Goal: Use online tool/utility: Use online tool/utility

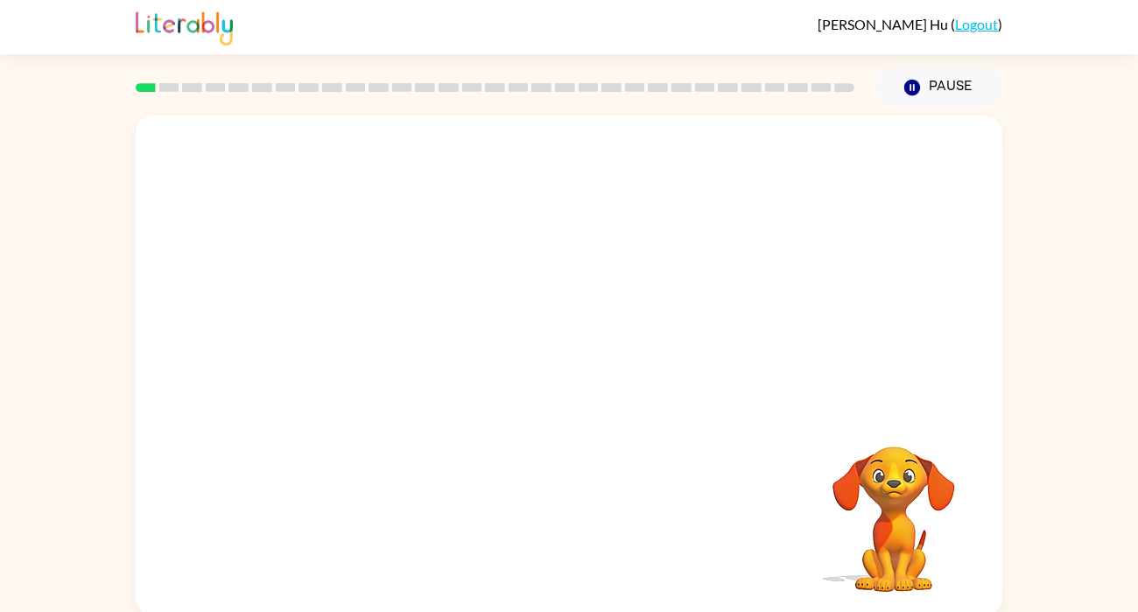
click at [622, 464] on div "Your browser must support playing .mp4 files to use Literably. Please try using…" at bounding box center [569, 366] width 867 height 500
click at [293, 282] on div at bounding box center [569, 263] width 867 height 294
click at [154, 88] on rect at bounding box center [146, 87] width 20 height 9
click at [146, 85] on rect at bounding box center [146, 87] width 20 height 9
click at [592, 429] on div at bounding box center [569, 366] width 867 height 500
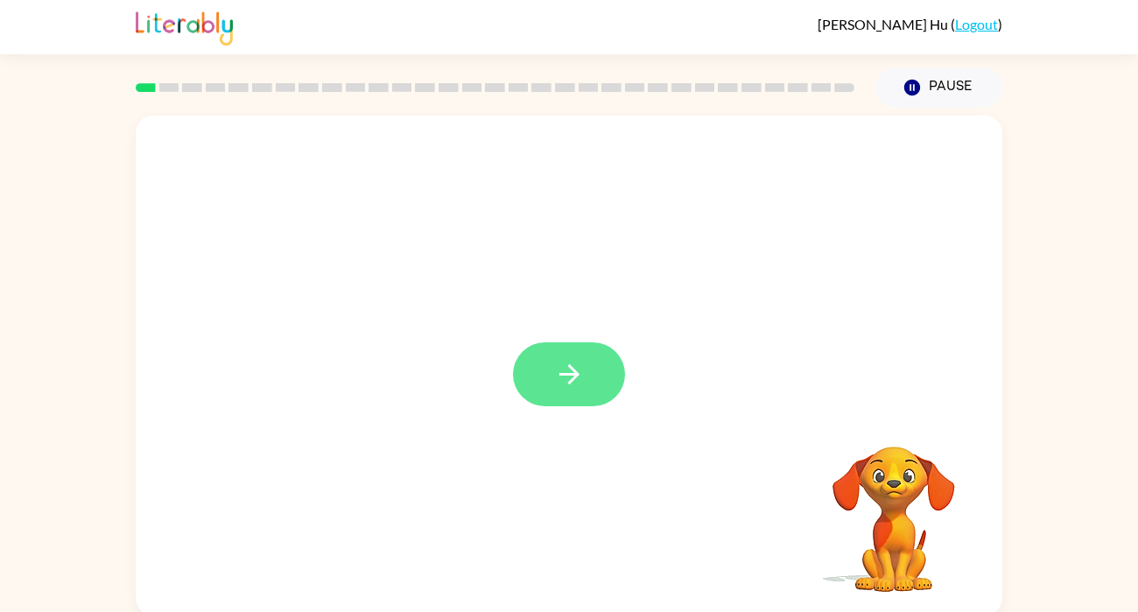
click at [581, 393] on button "button" at bounding box center [569, 374] width 112 height 64
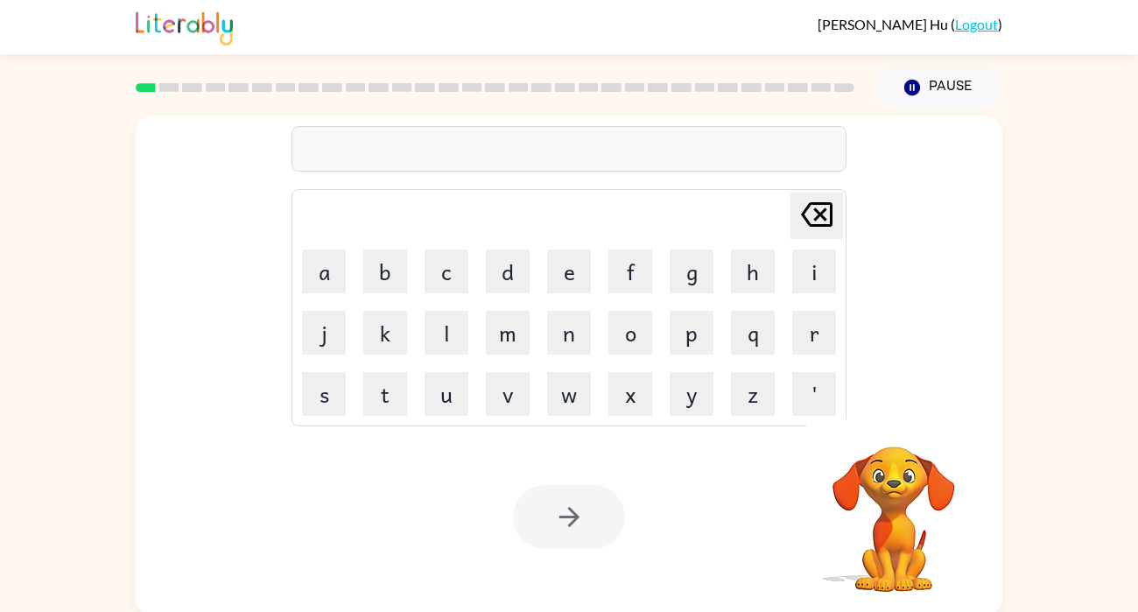
click at [367, 155] on div at bounding box center [569, 149] width 555 height 46
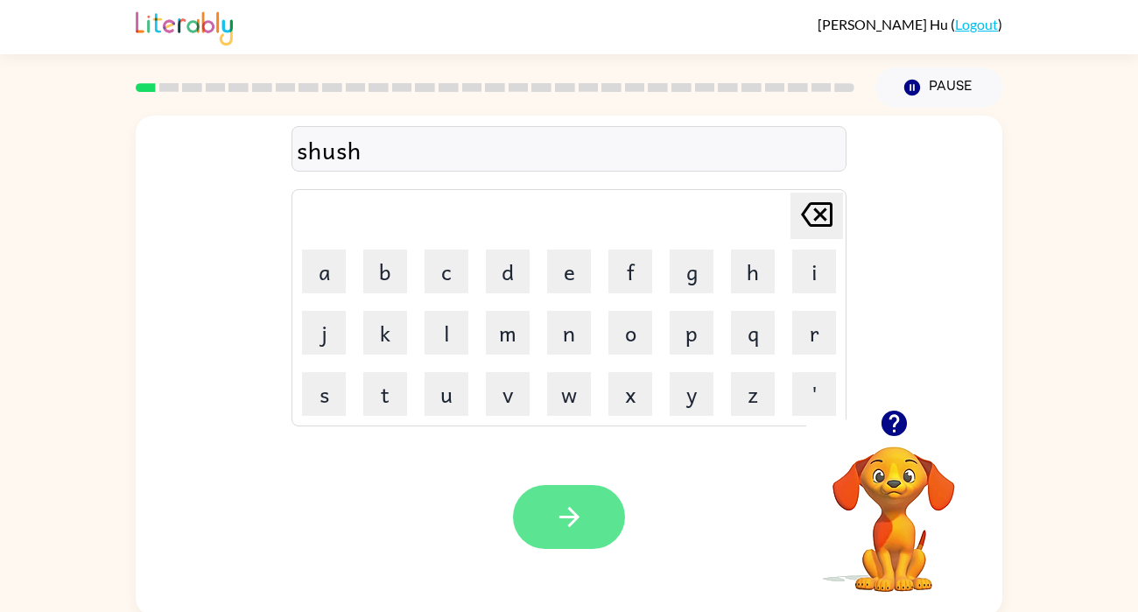
click at [605, 506] on button "button" at bounding box center [569, 517] width 112 height 64
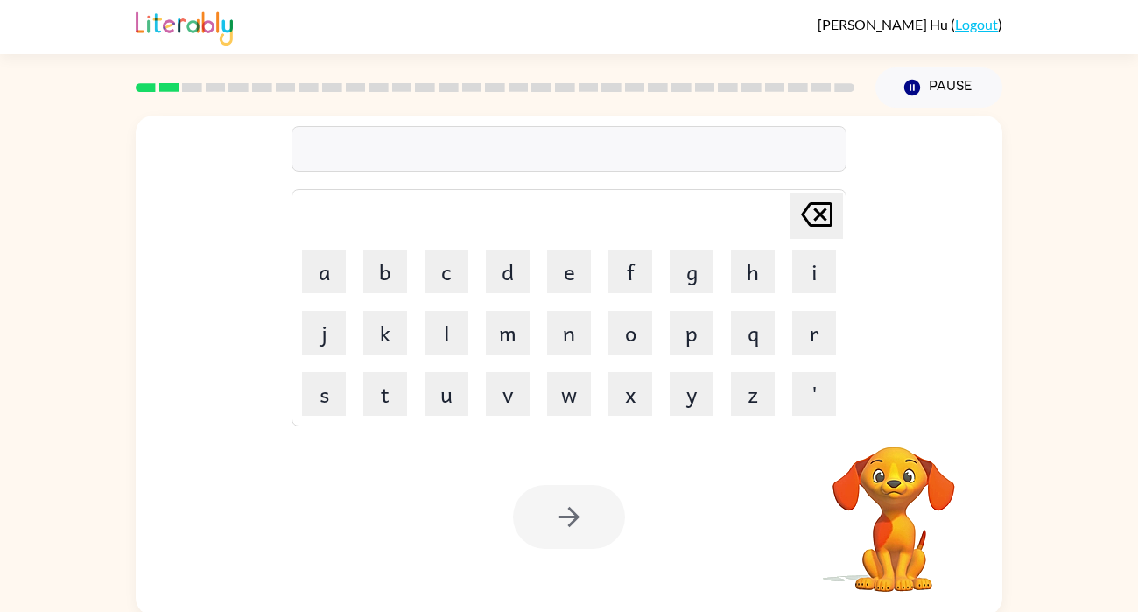
click at [601, 538] on div at bounding box center [569, 517] width 112 height 64
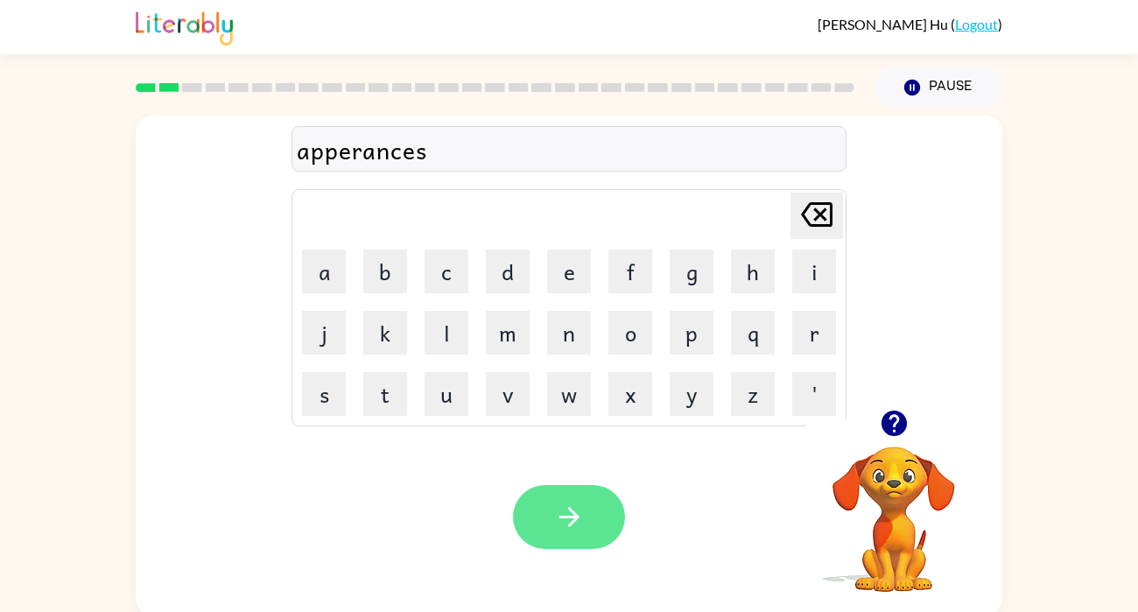
click at [577, 528] on icon "button" at bounding box center [569, 517] width 31 height 31
click at [584, 545] on button "button" at bounding box center [569, 517] width 112 height 64
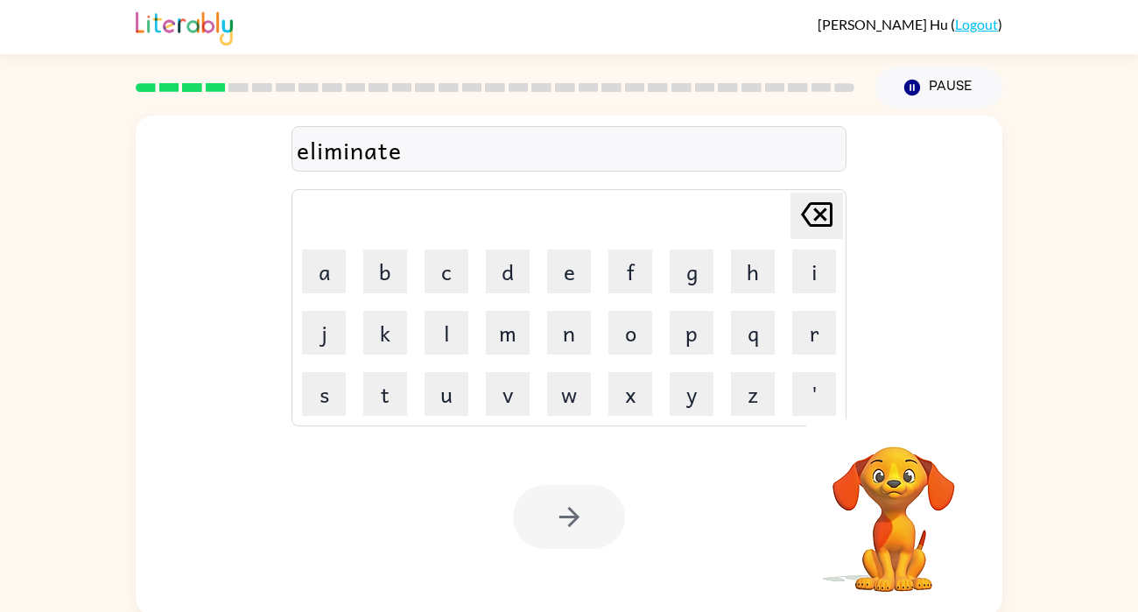
click at [594, 524] on div at bounding box center [569, 517] width 112 height 64
click at [597, 534] on div at bounding box center [569, 517] width 112 height 64
click at [591, 532] on button "button" at bounding box center [569, 517] width 112 height 64
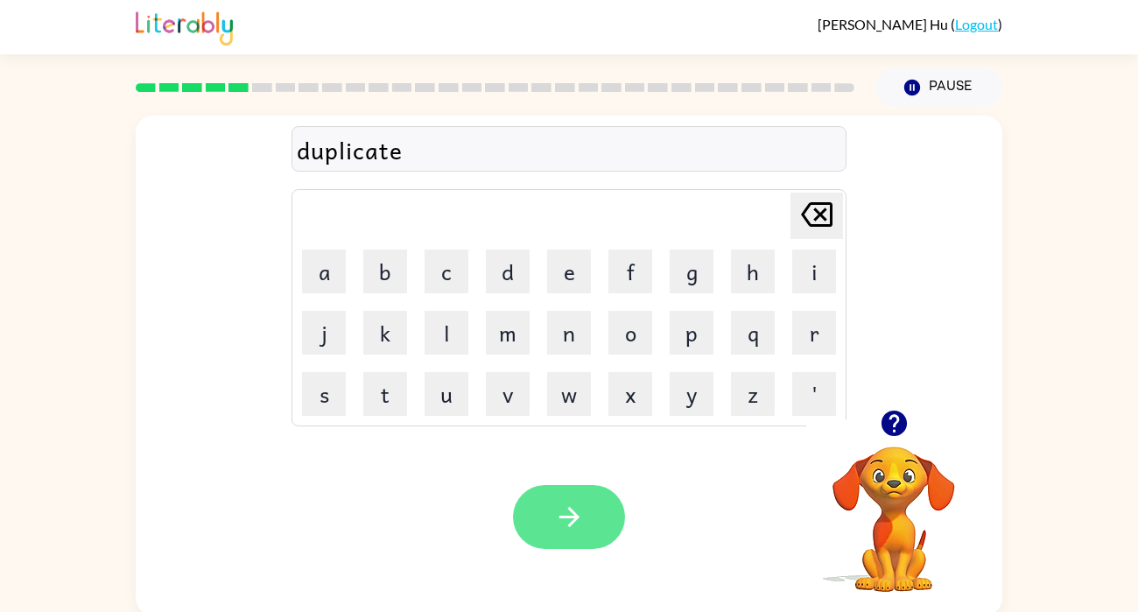
click at [572, 510] on icon "button" at bounding box center [569, 517] width 31 height 31
click at [909, 428] on icon "button" at bounding box center [894, 423] width 31 height 31
click at [601, 512] on button "button" at bounding box center [569, 517] width 112 height 64
click at [573, 510] on icon "button" at bounding box center [569, 517] width 31 height 31
click at [577, 497] on button "button" at bounding box center [569, 517] width 112 height 64
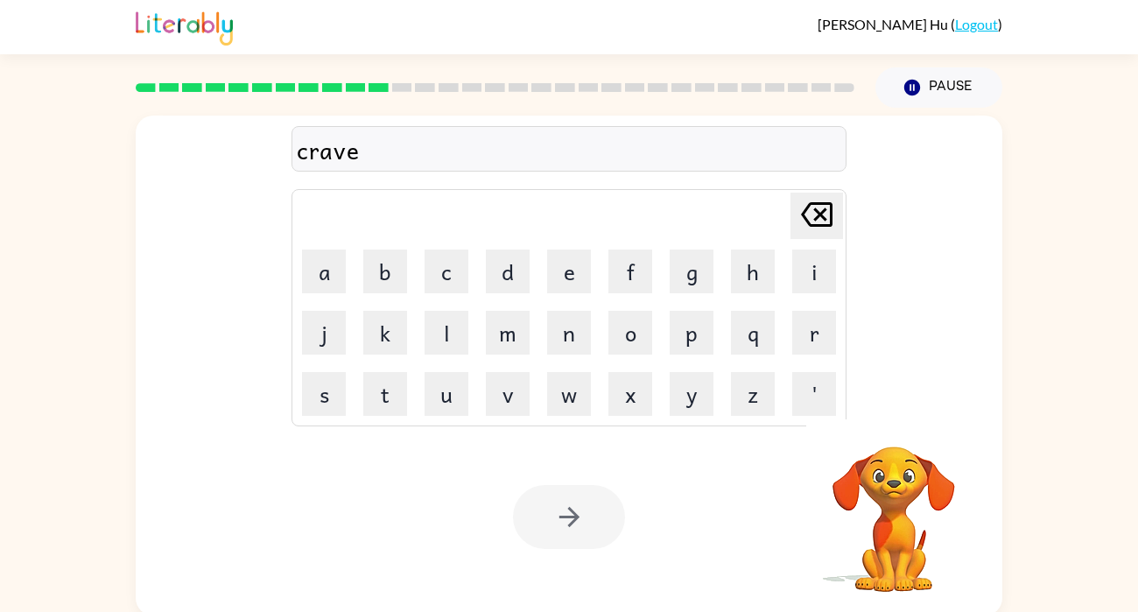
click at [609, 538] on div at bounding box center [569, 517] width 112 height 64
click at [612, 522] on div at bounding box center [569, 517] width 112 height 64
click at [609, 531] on div at bounding box center [569, 517] width 112 height 64
click at [606, 532] on div at bounding box center [569, 517] width 112 height 64
click at [605, 533] on button "button" at bounding box center [569, 517] width 112 height 64
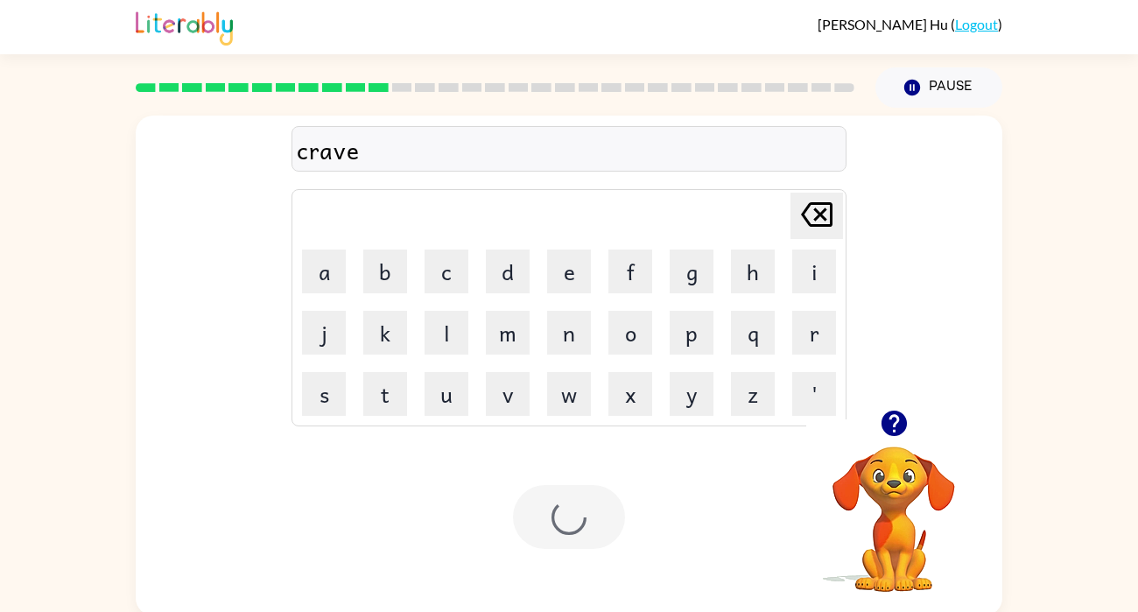
click at [608, 534] on div at bounding box center [569, 517] width 112 height 64
click at [609, 534] on div at bounding box center [569, 517] width 112 height 64
click at [611, 534] on div at bounding box center [569, 517] width 112 height 64
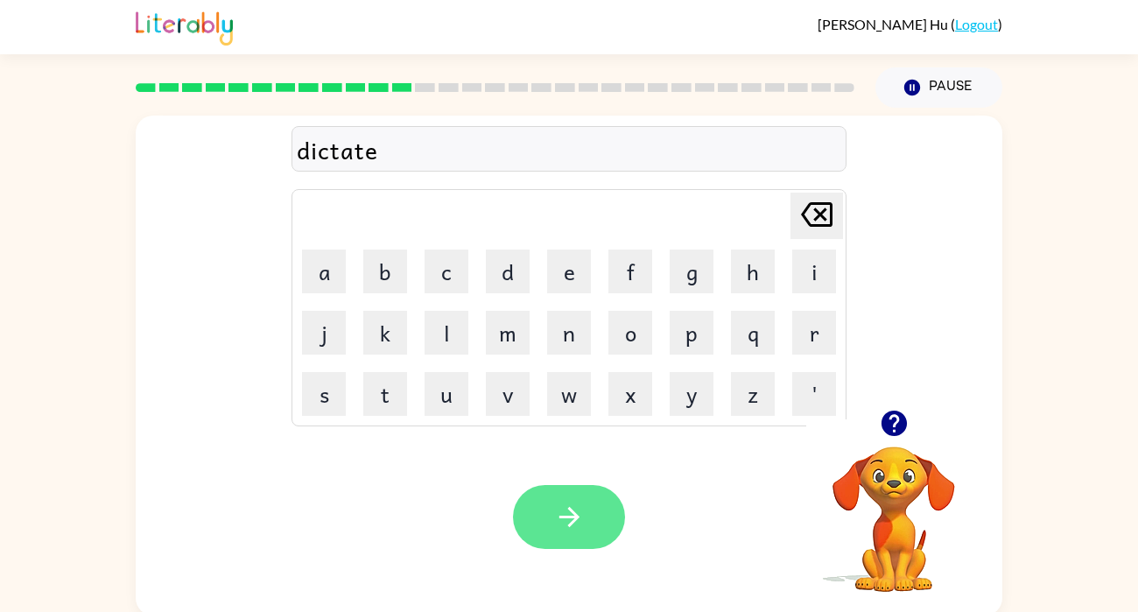
click at [597, 538] on button "button" at bounding box center [569, 517] width 112 height 64
click at [611, 533] on button "button" at bounding box center [569, 517] width 112 height 64
click at [603, 510] on button "button" at bounding box center [569, 517] width 112 height 64
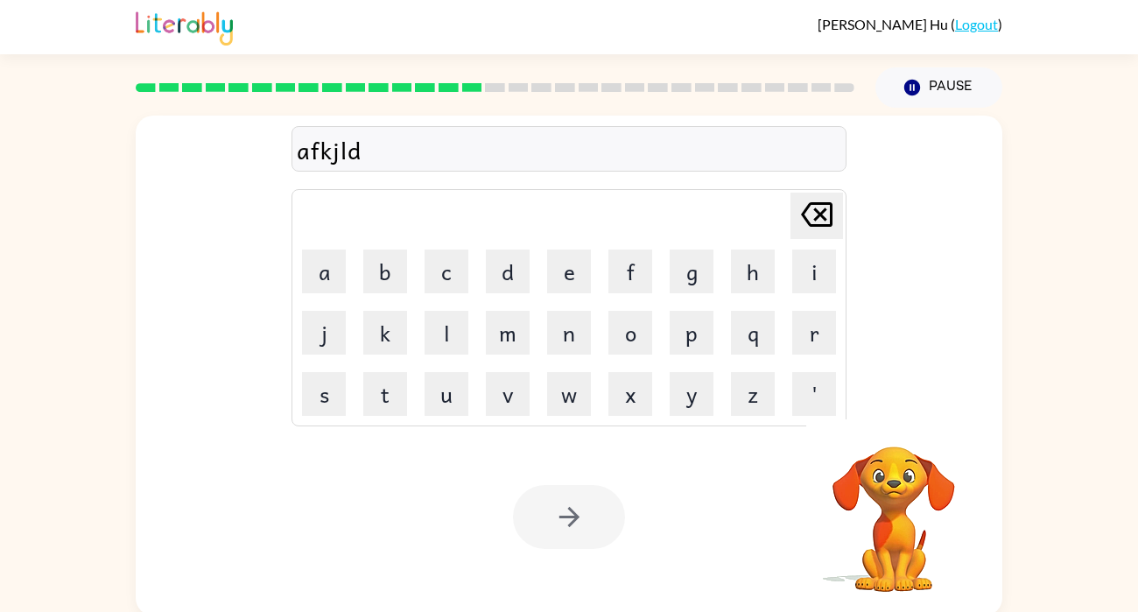
scroll to position [4, 0]
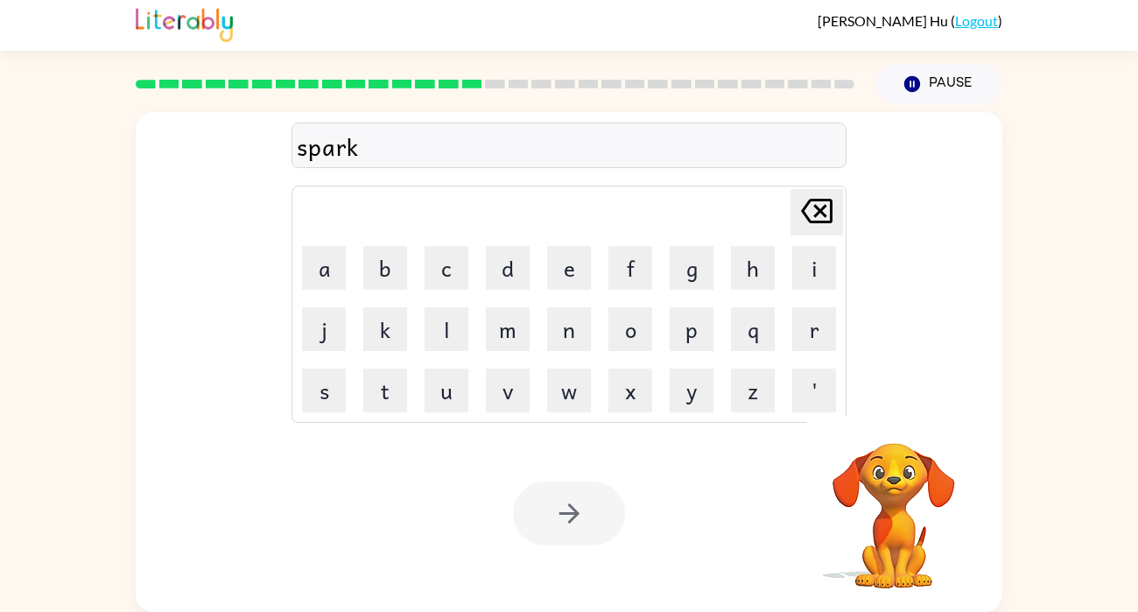
click at [603, 516] on div at bounding box center [569, 514] width 112 height 64
click at [600, 544] on button "button" at bounding box center [569, 514] width 112 height 64
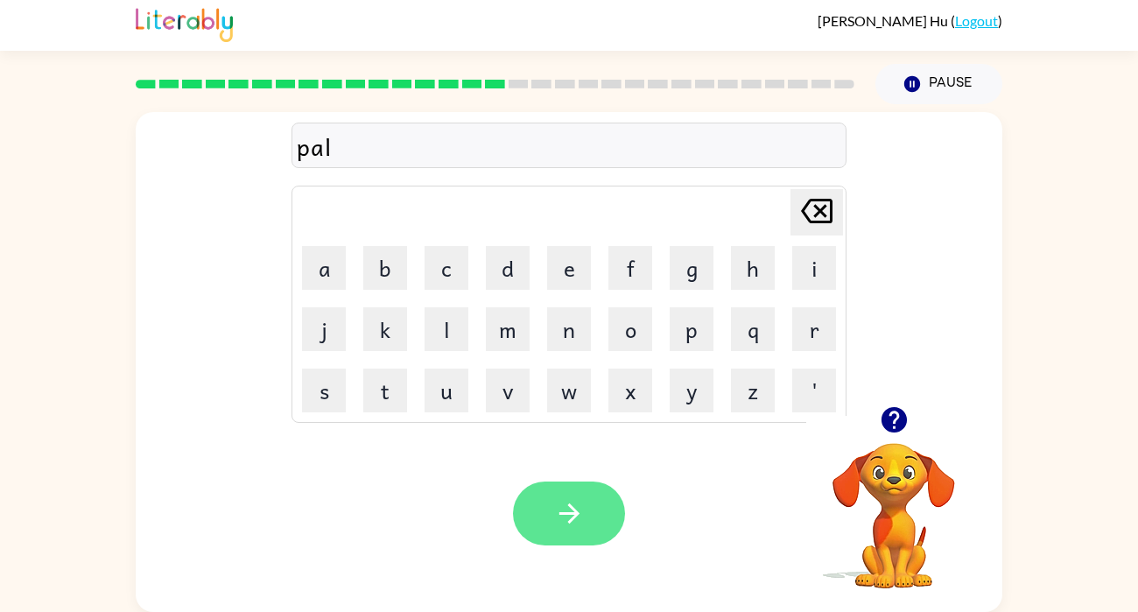
click at [559, 490] on button "button" at bounding box center [569, 514] width 112 height 64
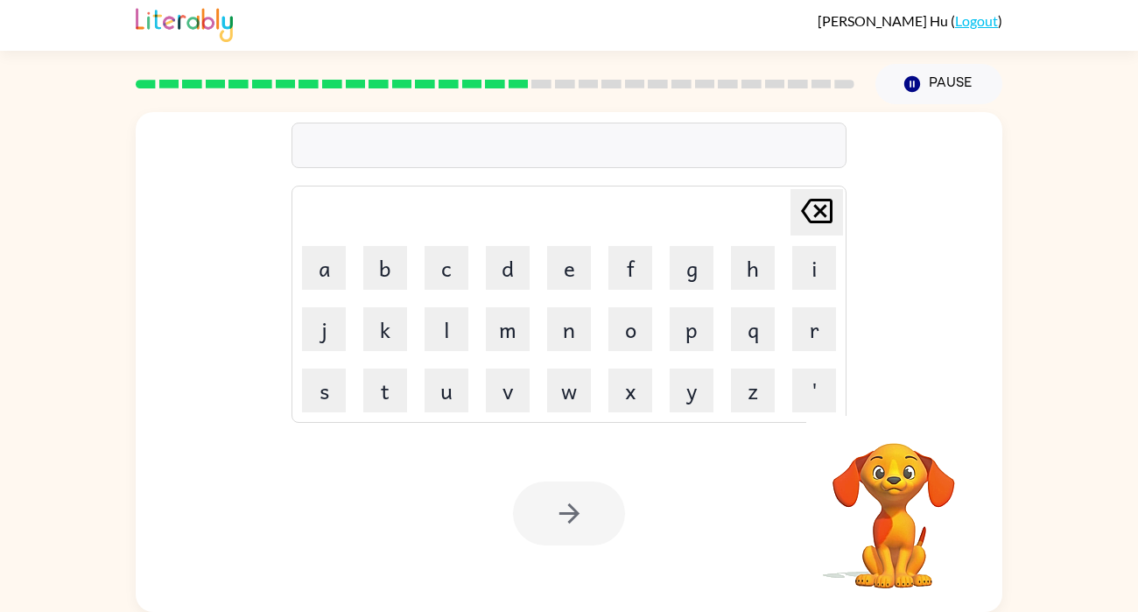
click at [1091, 242] on div "[PERSON_NAME] last character input a b c d e f g h i j k l m n o p q r s t u v …" at bounding box center [569, 358] width 1138 height 508
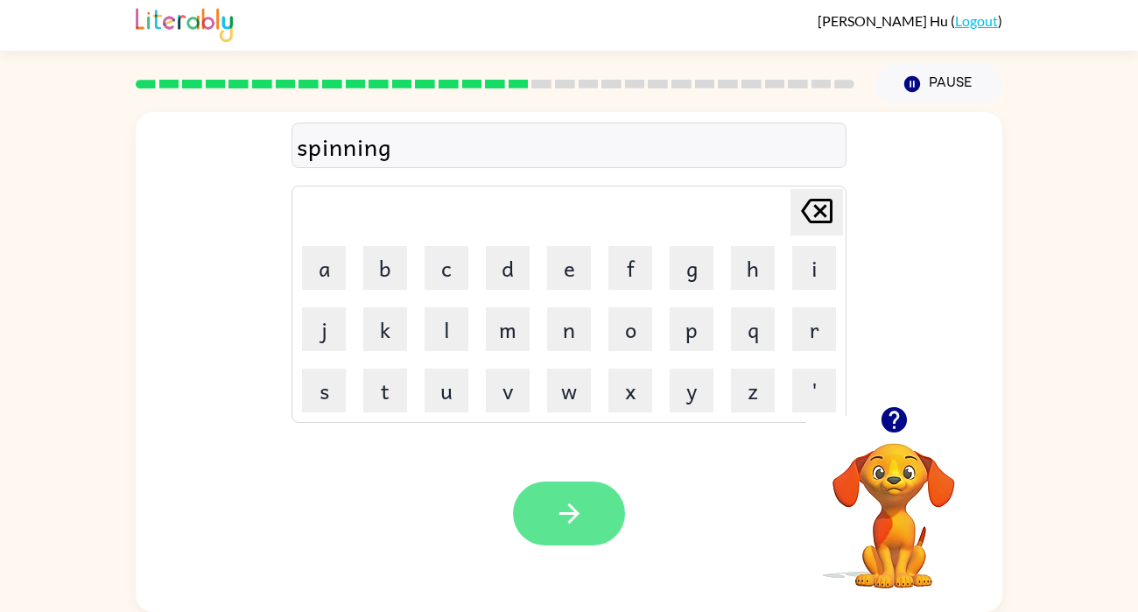
click at [591, 517] on button "button" at bounding box center [569, 514] width 112 height 64
click at [588, 534] on button "button" at bounding box center [569, 514] width 112 height 64
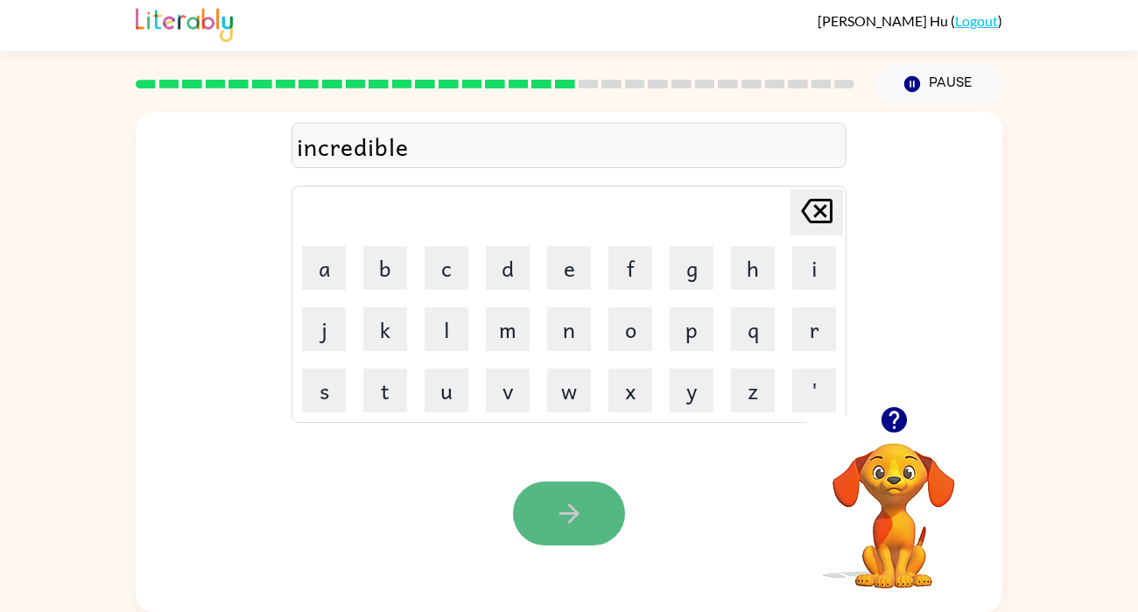
click at [574, 530] on button "button" at bounding box center [569, 514] width 112 height 64
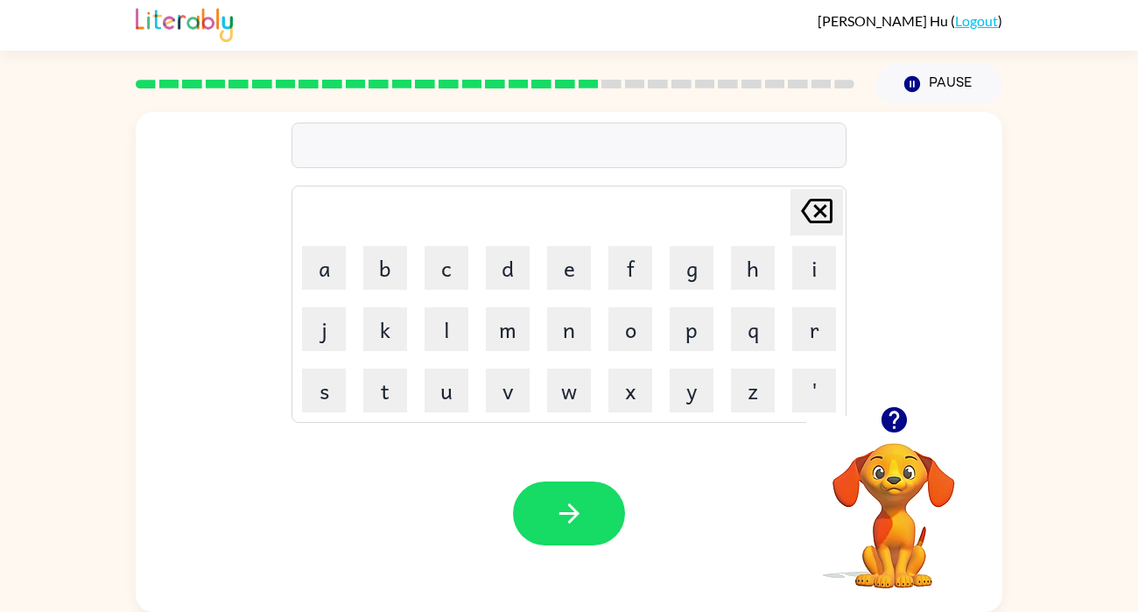
click at [520, 95] on div at bounding box center [495, 83] width 740 height 61
click at [516, 90] on div at bounding box center [495, 83] width 740 height 61
click at [910, 425] on button "button" at bounding box center [894, 419] width 45 height 45
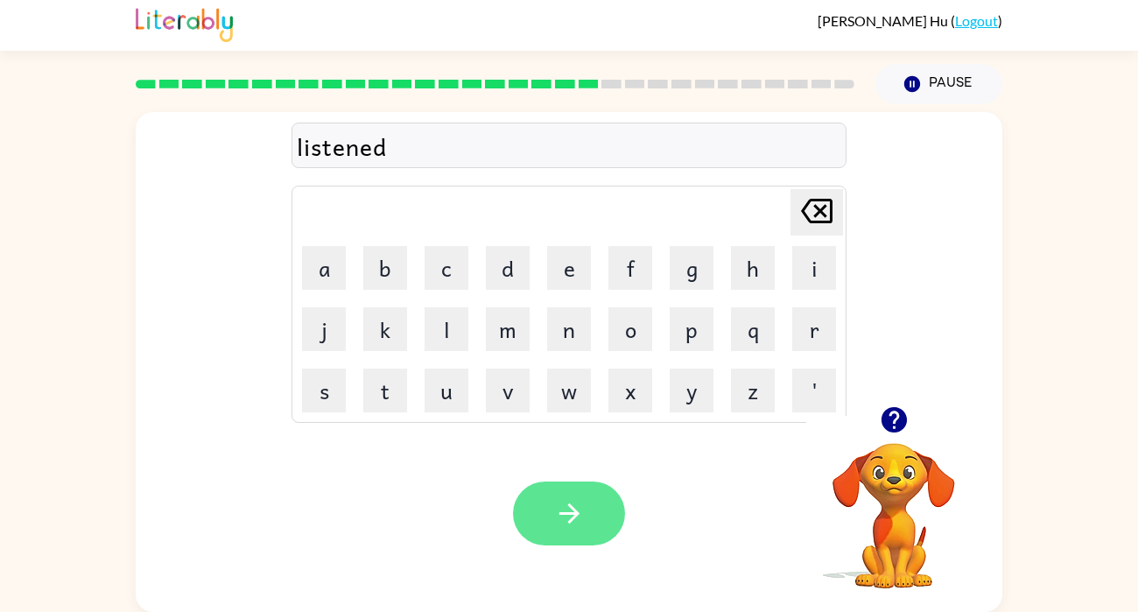
click at [598, 543] on button "button" at bounding box center [569, 514] width 112 height 64
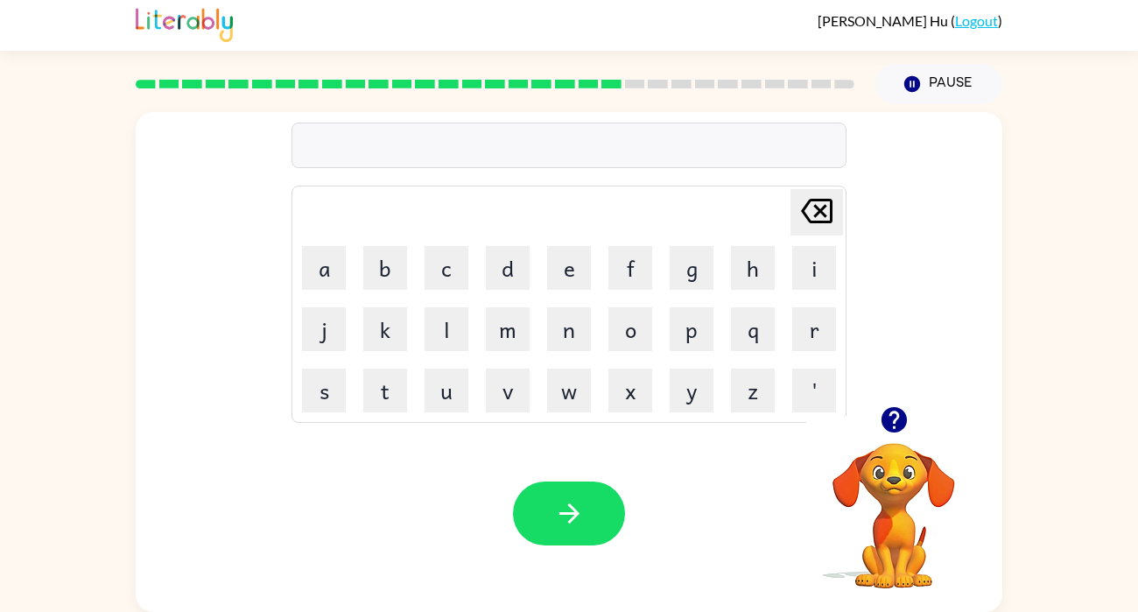
click at [894, 418] on icon "button" at bounding box center [894, 419] width 31 height 31
click at [896, 418] on icon "button" at bounding box center [894, 419] width 31 height 31
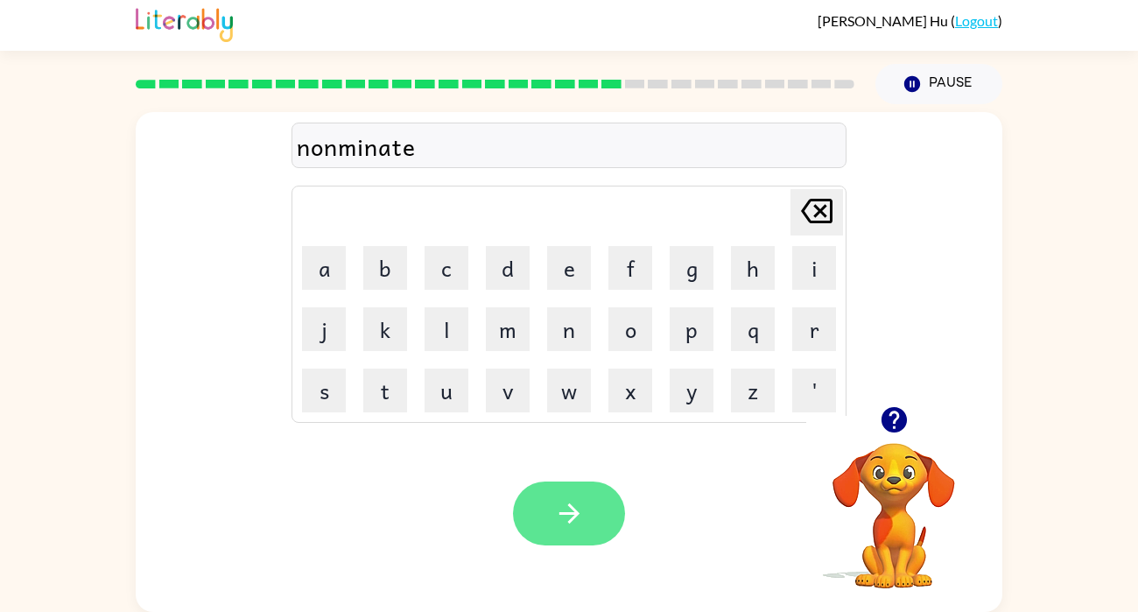
click at [588, 483] on button "button" at bounding box center [569, 514] width 112 height 64
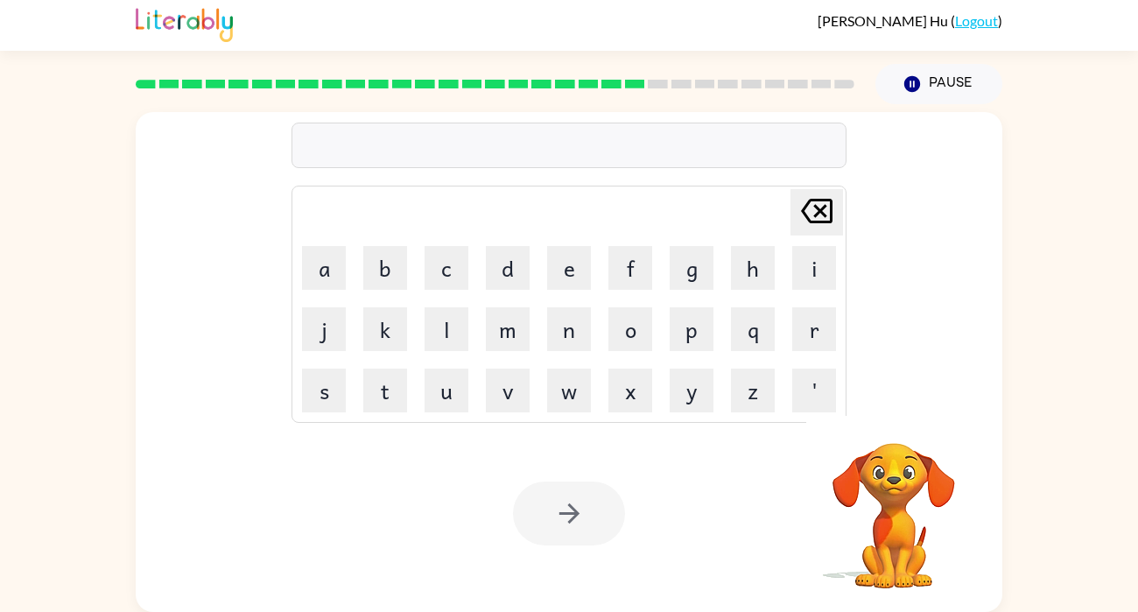
click at [26, 578] on div "[PERSON_NAME] last character input a b c d e f g h i j k l m n o p q r s t u v …" at bounding box center [569, 358] width 1138 height 508
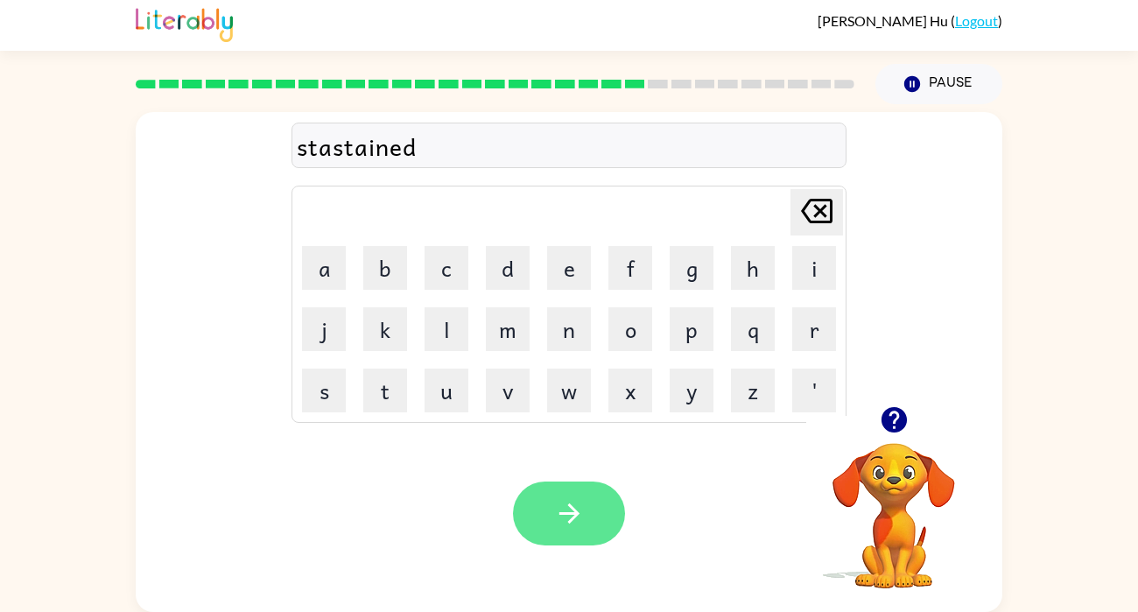
click at [559, 510] on icon "button" at bounding box center [569, 513] width 31 height 31
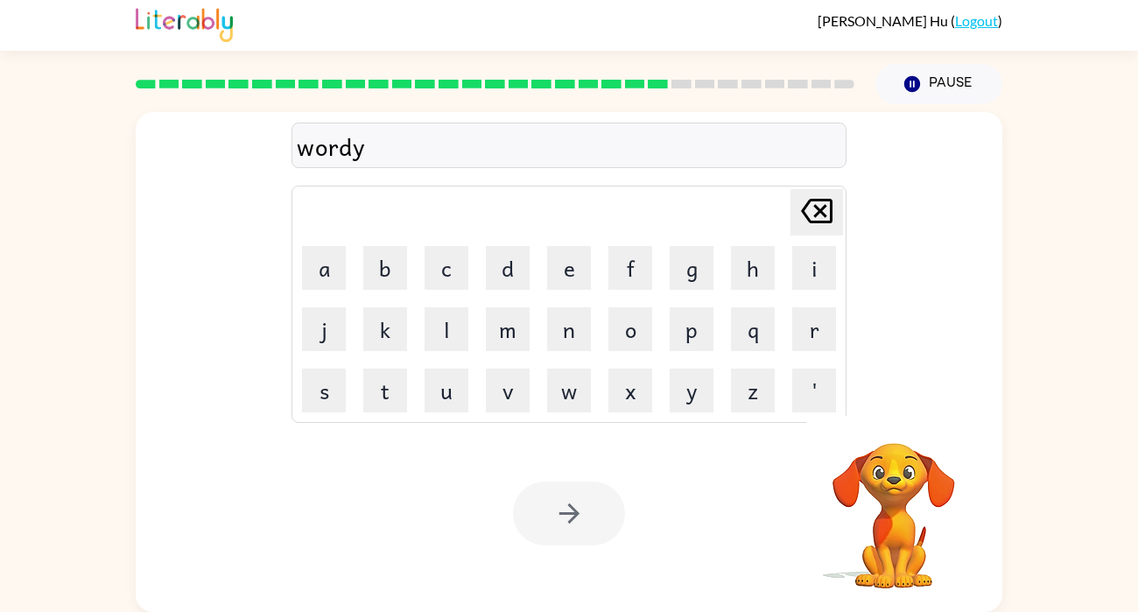
click at [569, 469] on div "Your browser must support playing .mp4 files to use Literably. Please try using…" at bounding box center [569, 513] width 867 height 197
click at [616, 510] on button "button" at bounding box center [569, 514] width 112 height 64
click at [628, 513] on div "Your browser must support playing .mp4 files to use Literably. Please try using…" at bounding box center [569, 513] width 867 height 197
click at [593, 550] on div "Your browser must support playing .mp4 files to use Literably. Please try using…" at bounding box center [569, 513] width 867 height 197
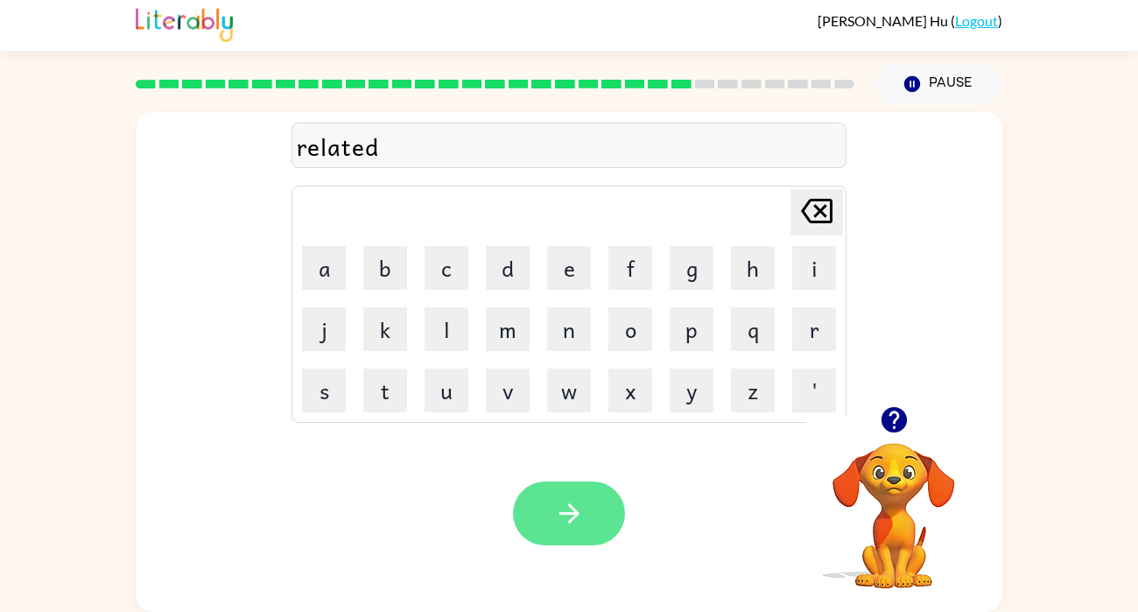
click at [586, 522] on button "button" at bounding box center [569, 514] width 112 height 64
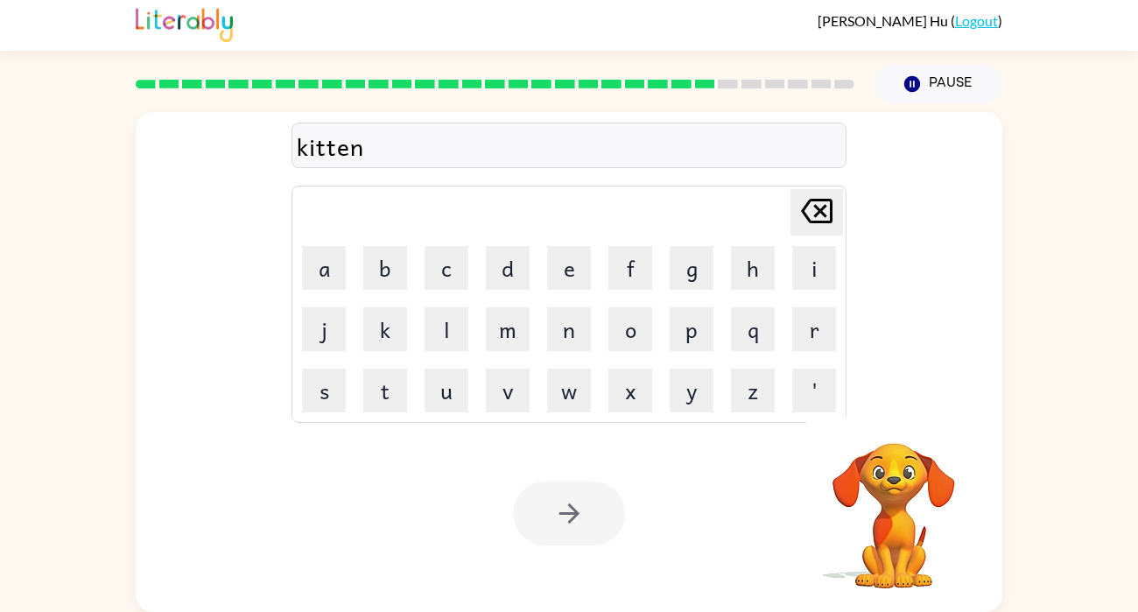
click at [590, 534] on div at bounding box center [569, 514] width 112 height 64
click at [603, 533] on div at bounding box center [569, 514] width 112 height 64
click at [603, 520] on div at bounding box center [569, 514] width 112 height 64
click at [611, 532] on div at bounding box center [569, 514] width 112 height 64
click at [620, 521] on div at bounding box center [569, 514] width 112 height 64
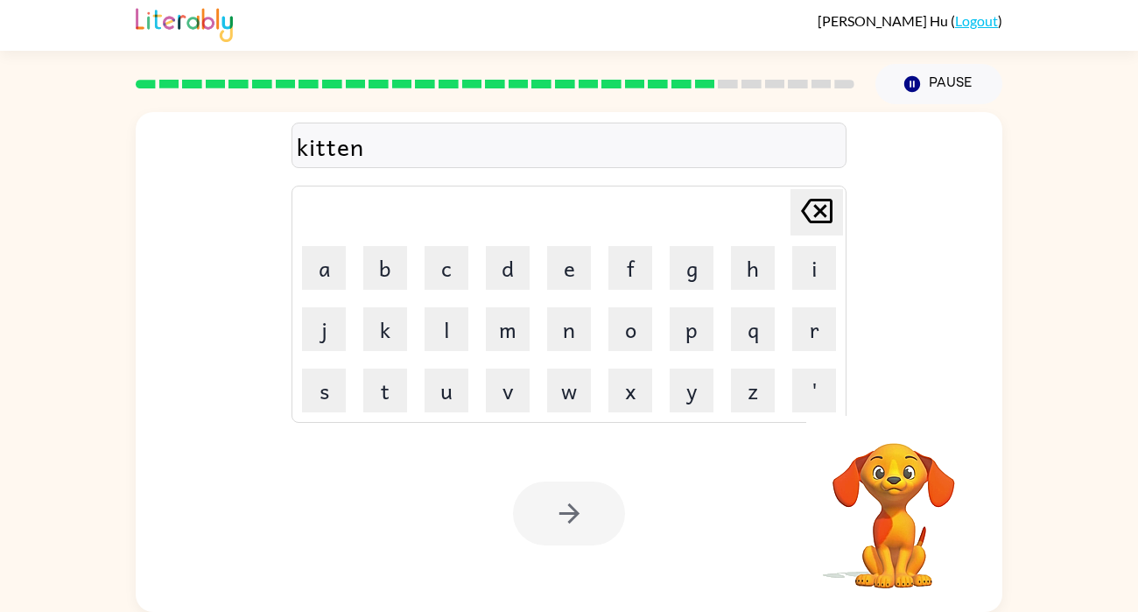
click at [615, 511] on div at bounding box center [569, 514] width 112 height 64
click at [613, 503] on div at bounding box center [569, 514] width 112 height 64
click at [623, 502] on div at bounding box center [569, 514] width 112 height 64
click at [613, 510] on div at bounding box center [569, 514] width 112 height 64
click at [607, 519] on div at bounding box center [569, 514] width 112 height 64
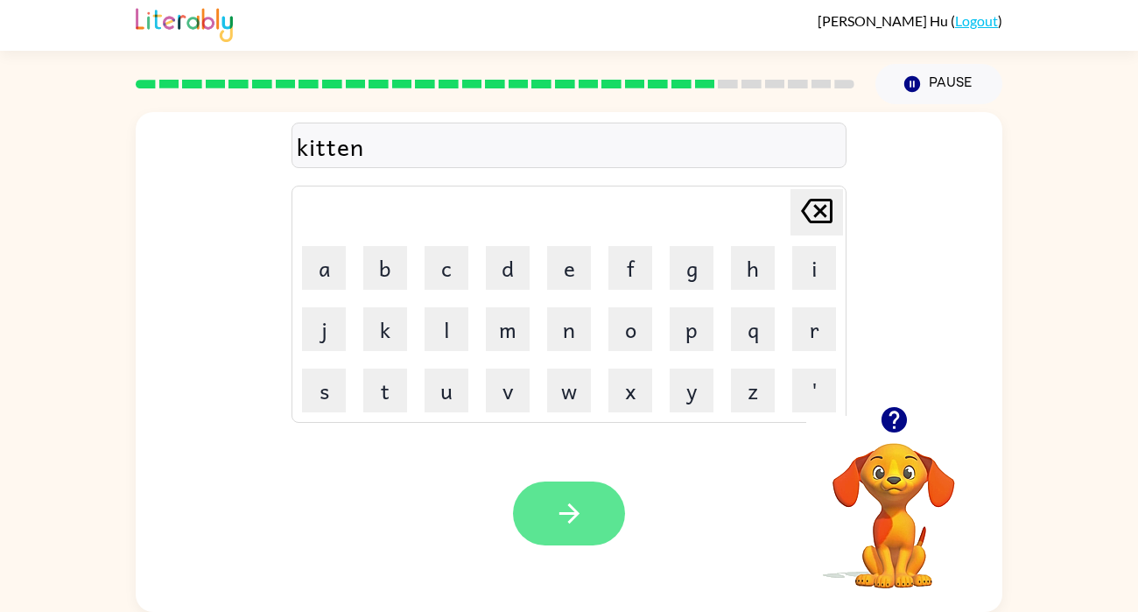
click at [616, 519] on button "button" at bounding box center [569, 514] width 112 height 64
click at [609, 523] on div at bounding box center [569, 514] width 112 height 64
click at [601, 517] on div at bounding box center [569, 514] width 112 height 64
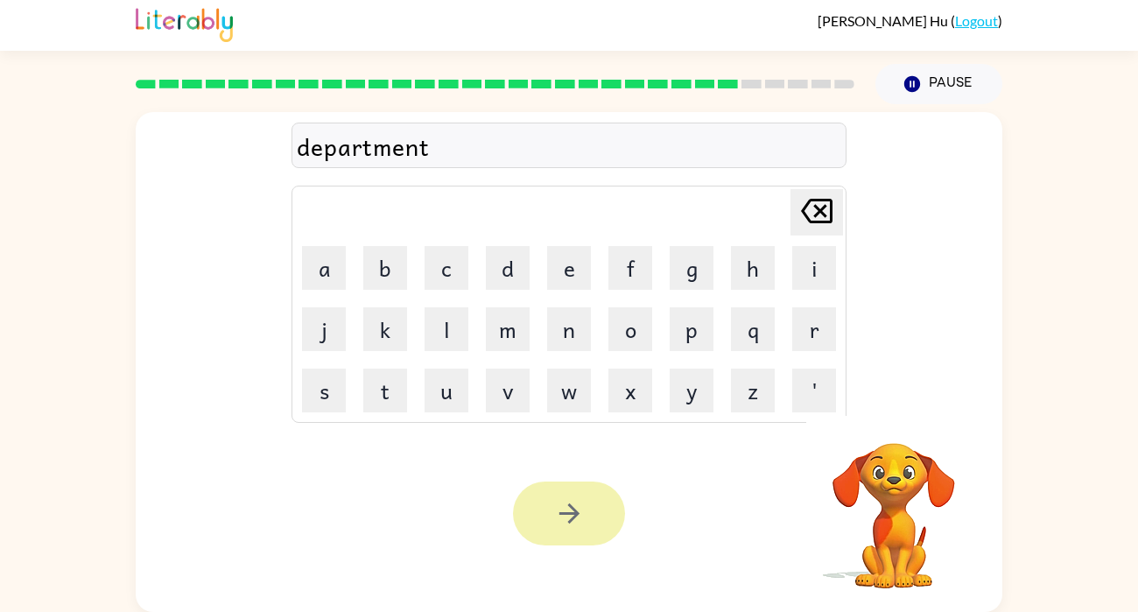
click at [571, 533] on button "button" at bounding box center [569, 514] width 112 height 64
click at [616, 523] on div at bounding box center [569, 514] width 112 height 64
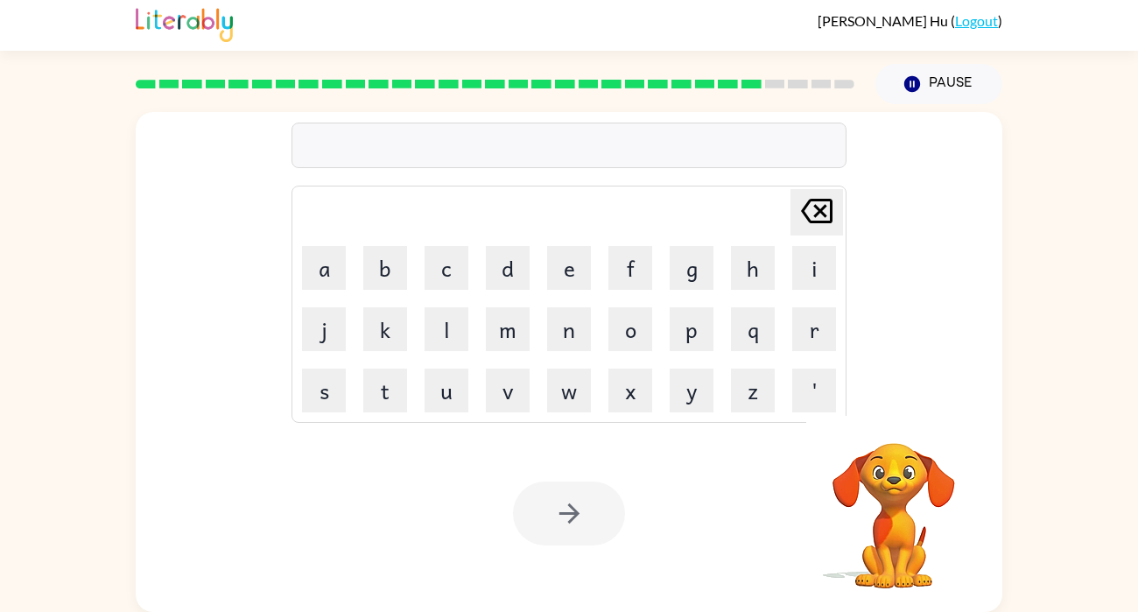
click at [605, 495] on div at bounding box center [569, 514] width 112 height 64
click at [593, 529] on div at bounding box center [569, 514] width 112 height 64
click at [601, 534] on div at bounding box center [569, 514] width 112 height 64
click at [610, 538] on div at bounding box center [569, 514] width 112 height 64
click at [601, 541] on div at bounding box center [569, 514] width 112 height 64
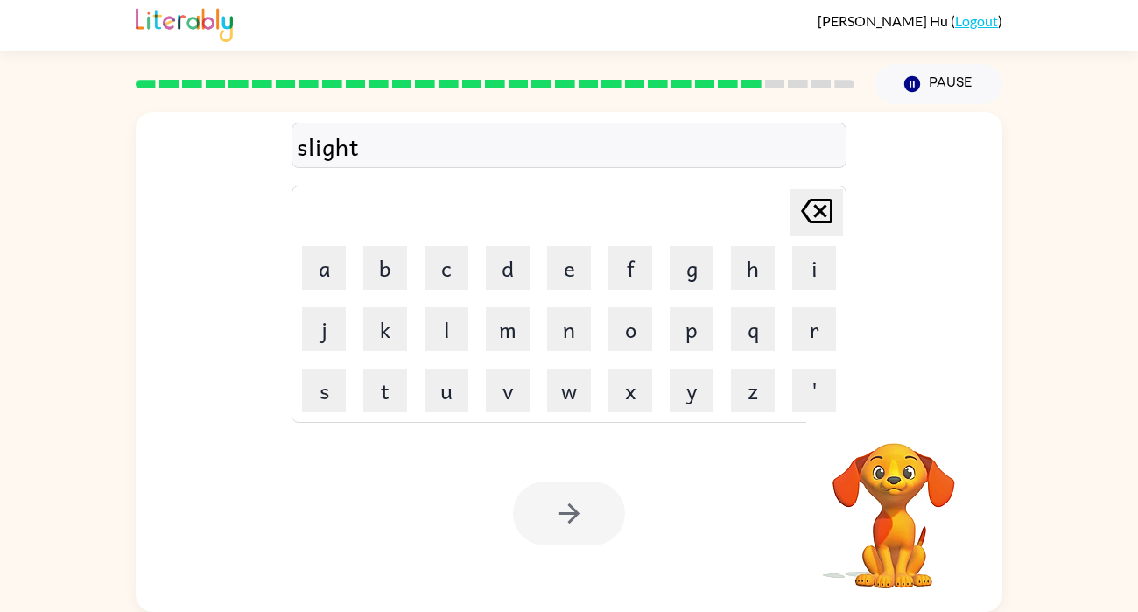
click at [612, 533] on div at bounding box center [569, 514] width 112 height 64
click at [615, 527] on div at bounding box center [569, 514] width 112 height 64
click at [599, 531] on div at bounding box center [569, 514] width 112 height 64
click at [600, 525] on div at bounding box center [569, 514] width 112 height 64
click at [603, 518] on div at bounding box center [569, 514] width 112 height 64
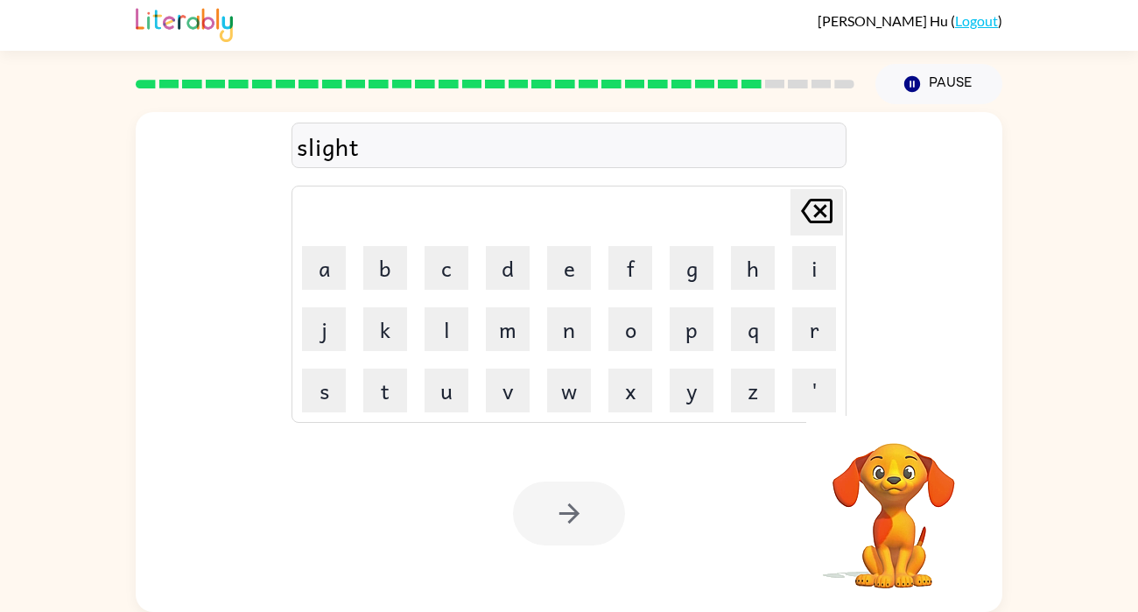
click at [588, 545] on div "Your browser must support playing .mp4 files to use Literably. Please try using…" at bounding box center [569, 513] width 867 height 197
click at [593, 534] on div at bounding box center [569, 514] width 112 height 64
click at [592, 531] on button "button" at bounding box center [569, 514] width 112 height 64
click at [586, 534] on div at bounding box center [569, 514] width 112 height 64
click at [597, 517] on div at bounding box center [569, 514] width 112 height 64
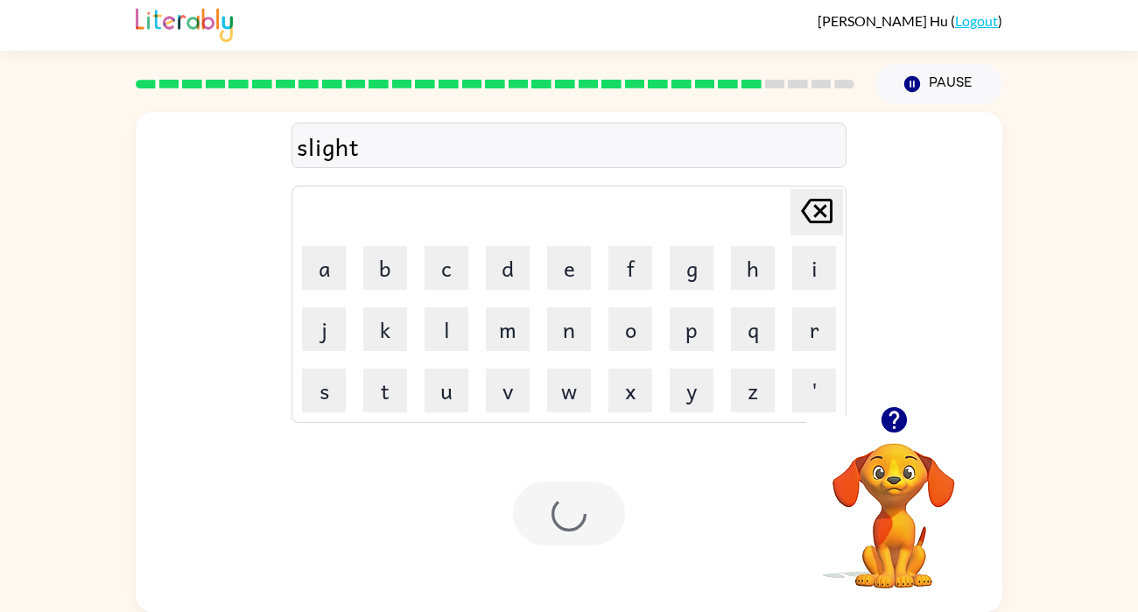
click at [599, 515] on div at bounding box center [569, 514] width 112 height 64
click at [587, 475] on div "Your browser must support playing .mp4 files to use Literably. Please try using…" at bounding box center [569, 513] width 867 height 197
click at [601, 554] on div "Your browser must support playing .mp4 files to use Literably. Please try using…" at bounding box center [569, 513] width 867 height 197
click at [625, 511] on div "Your browser must support playing .mp4 files to use Literably. Please try using…" at bounding box center [569, 513] width 867 height 197
click at [624, 517] on div at bounding box center [569, 514] width 112 height 64
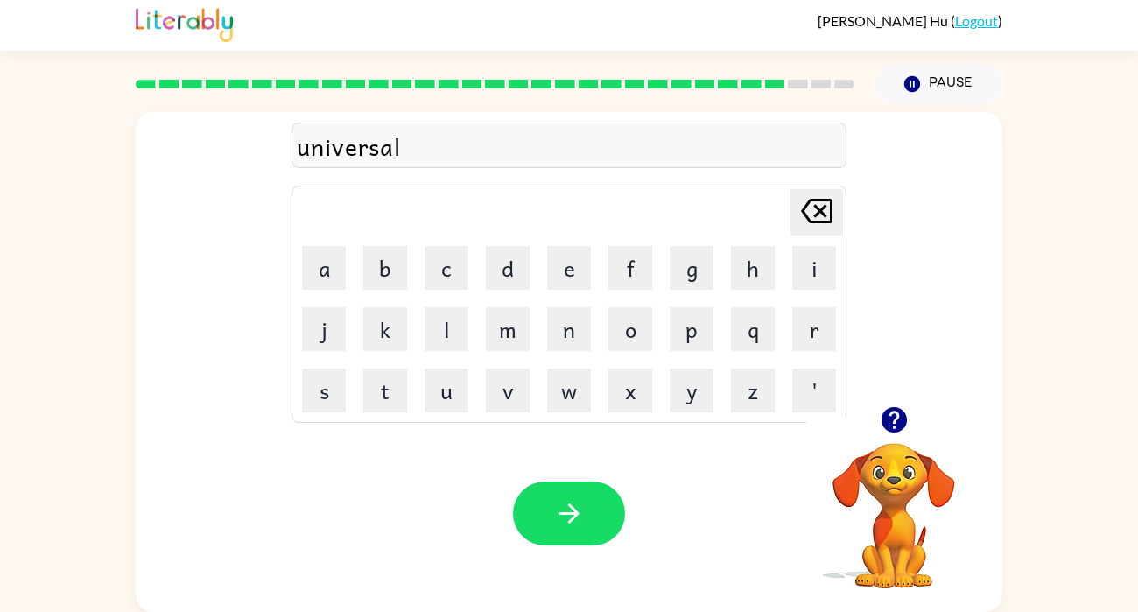
click at [622, 523] on div at bounding box center [569, 514] width 112 height 64
click at [624, 522] on div at bounding box center [569, 514] width 112 height 64
click at [622, 524] on div at bounding box center [569, 514] width 112 height 64
click at [616, 521] on button "button" at bounding box center [569, 514] width 112 height 64
click at [602, 526] on div at bounding box center [569, 514] width 112 height 64
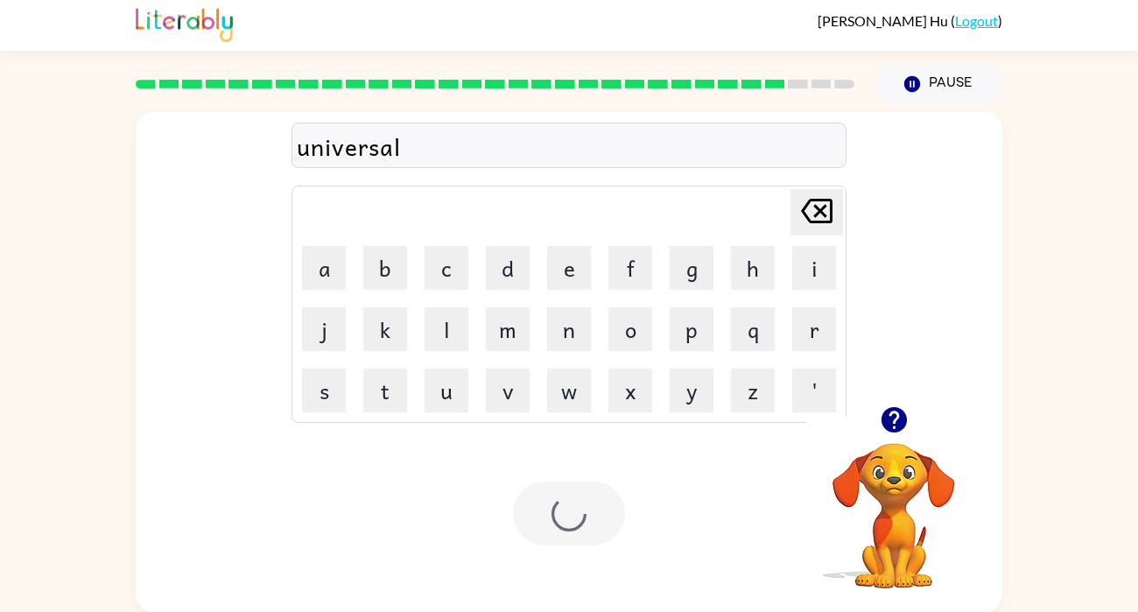
click at [608, 525] on div at bounding box center [569, 514] width 112 height 64
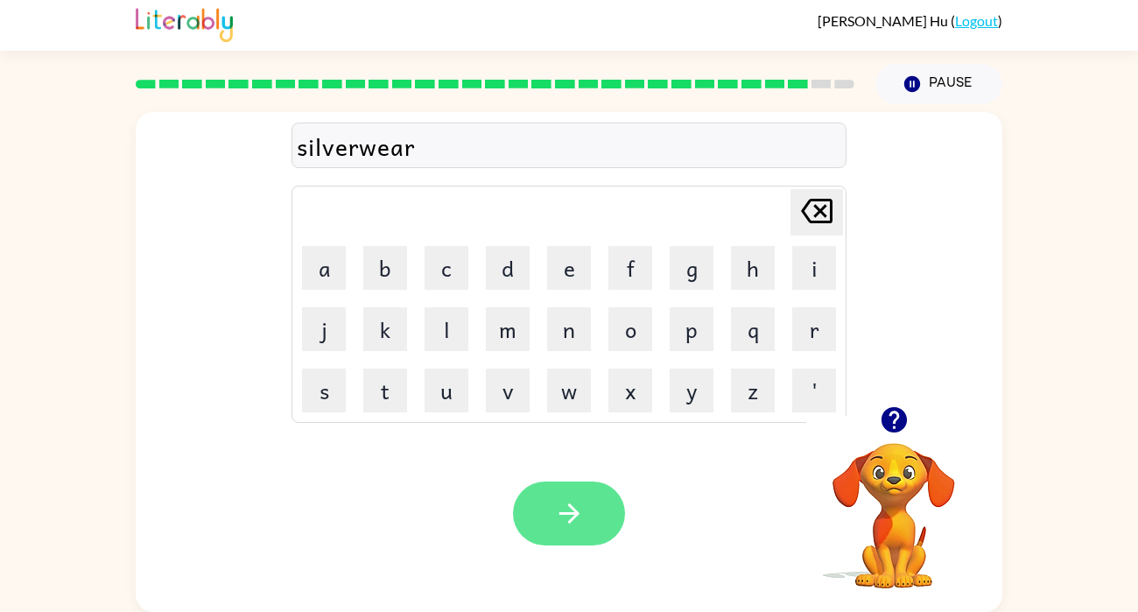
click at [595, 500] on button "button" at bounding box center [569, 514] width 112 height 64
click at [552, 495] on button "button" at bounding box center [569, 514] width 112 height 64
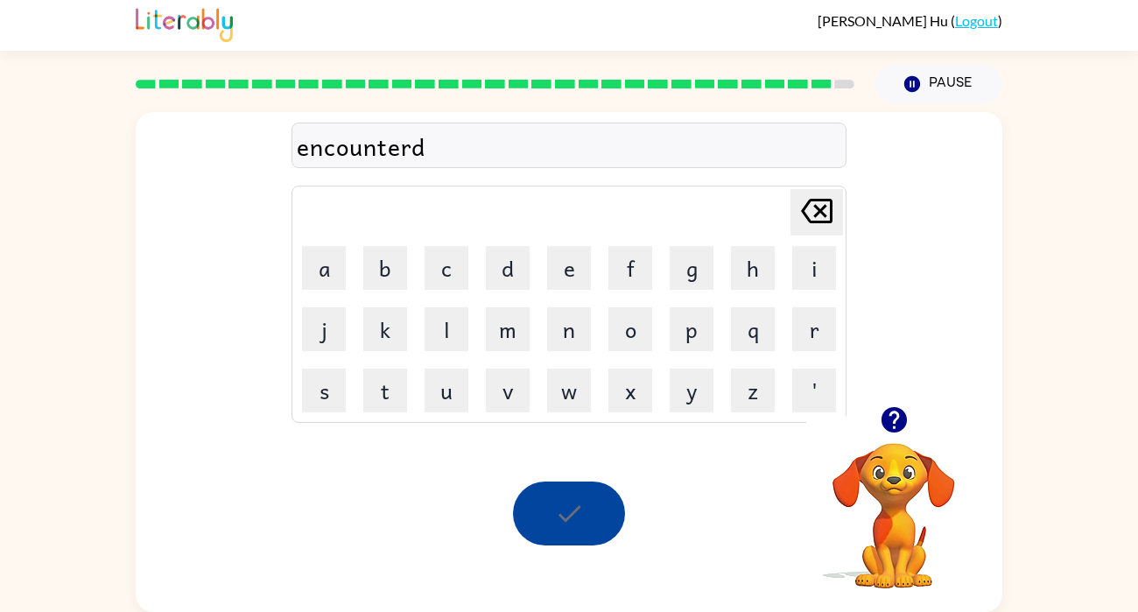
scroll to position [0, 0]
